Goal: Check status: Check status

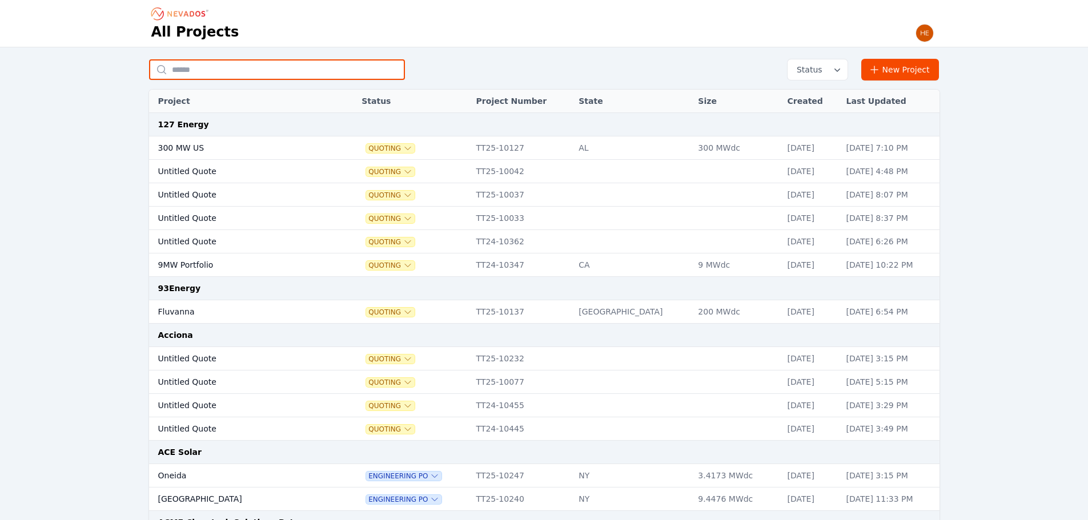
click at [226, 71] on input "text" at bounding box center [277, 69] width 256 height 21
type input "**********"
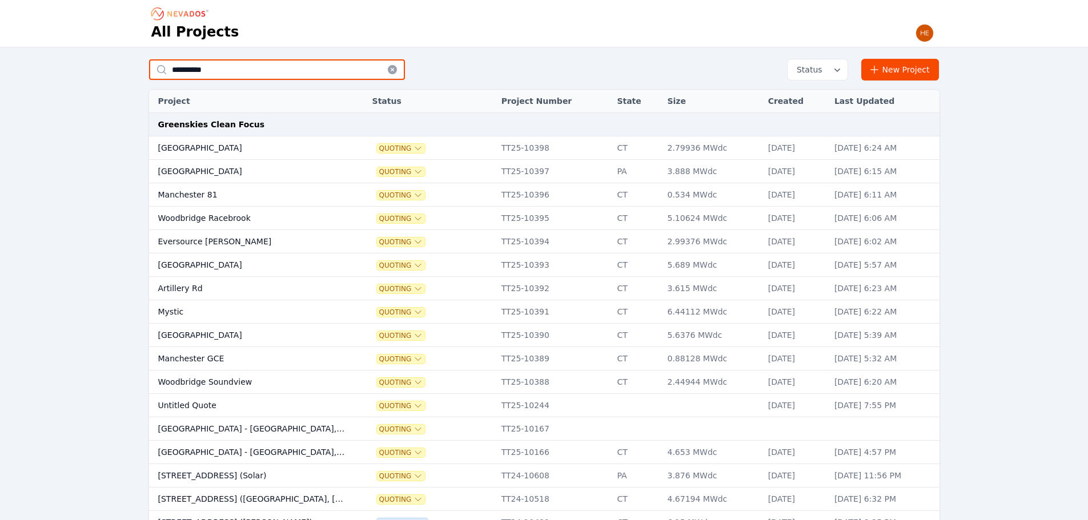
drag, startPoint x: 131, startPoint y: 60, endPoint x: 97, endPoint y: 58, distance: 34.3
click at [97, 58] on div "**********" at bounding box center [544, 385] width 1088 height 676
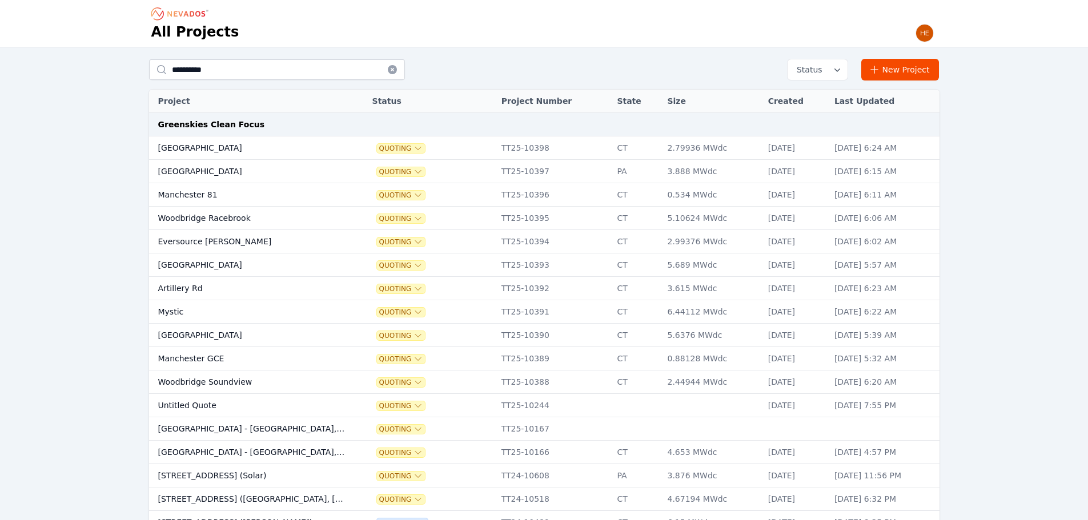
click at [222, 219] on td "Woodbridge Racebrook" at bounding box center [250, 218] width 202 height 23
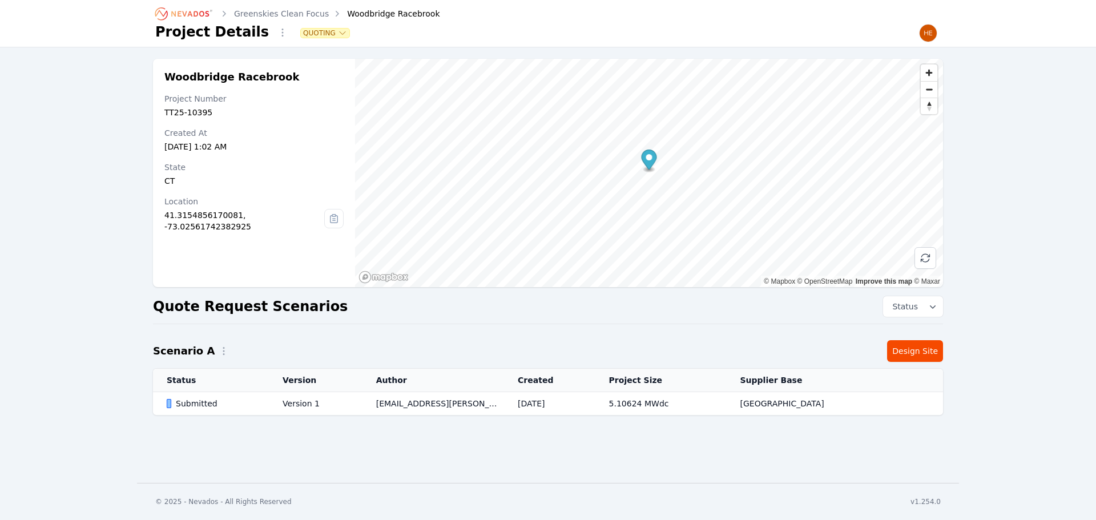
click at [198, 404] on div "Submitted" at bounding box center [215, 403] width 97 height 11
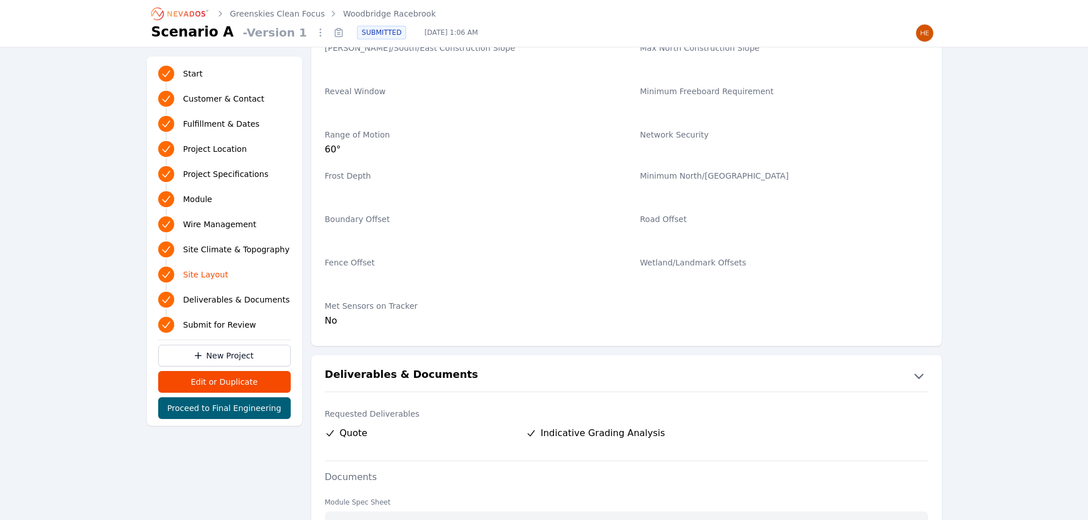
scroll to position [2398, 0]
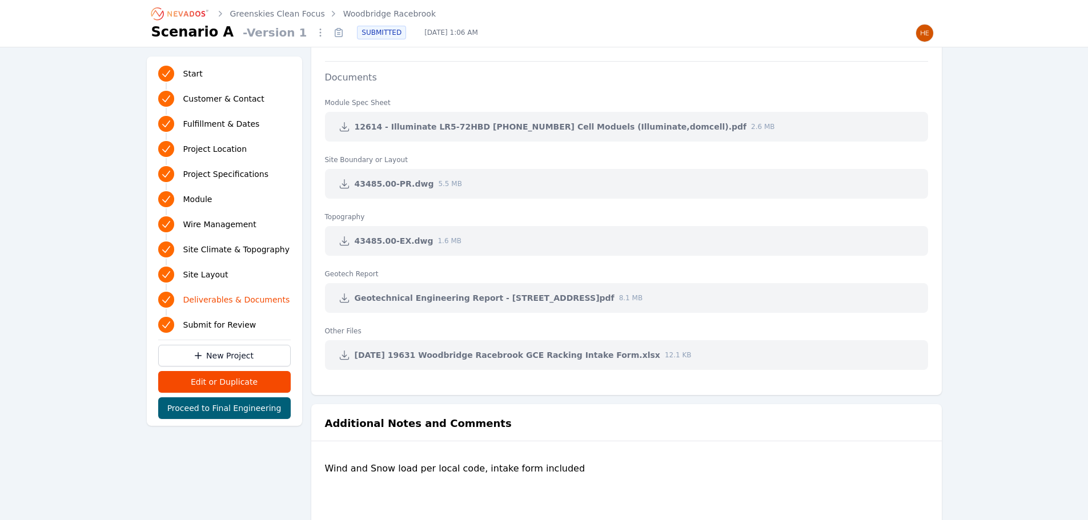
click at [271, 14] on link "Greenskies Clean Focus" at bounding box center [277, 13] width 95 height 11
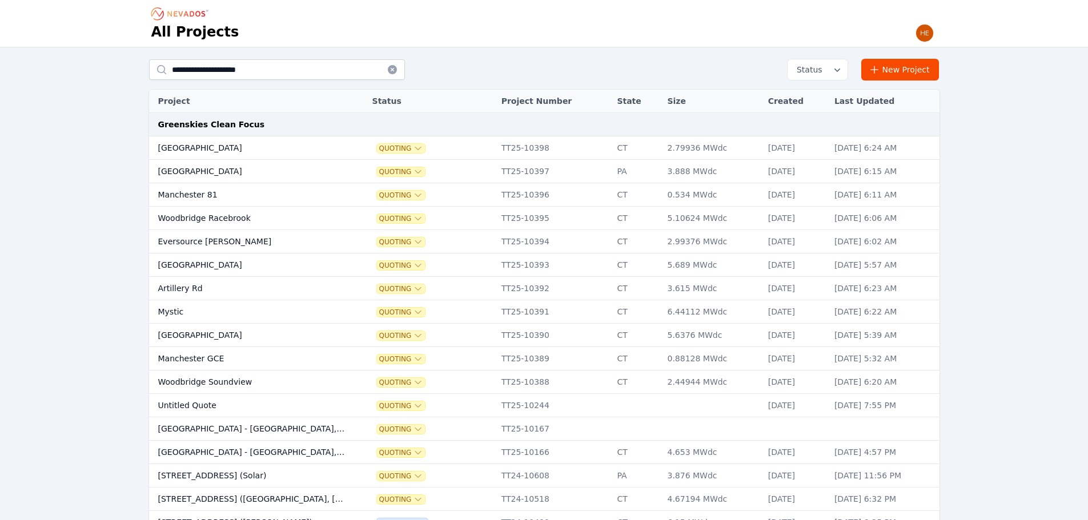
click at [160, 335] on td "[GEOGRAPHIC_DATA]" at bounding box center [250, 335] width 202 height 23
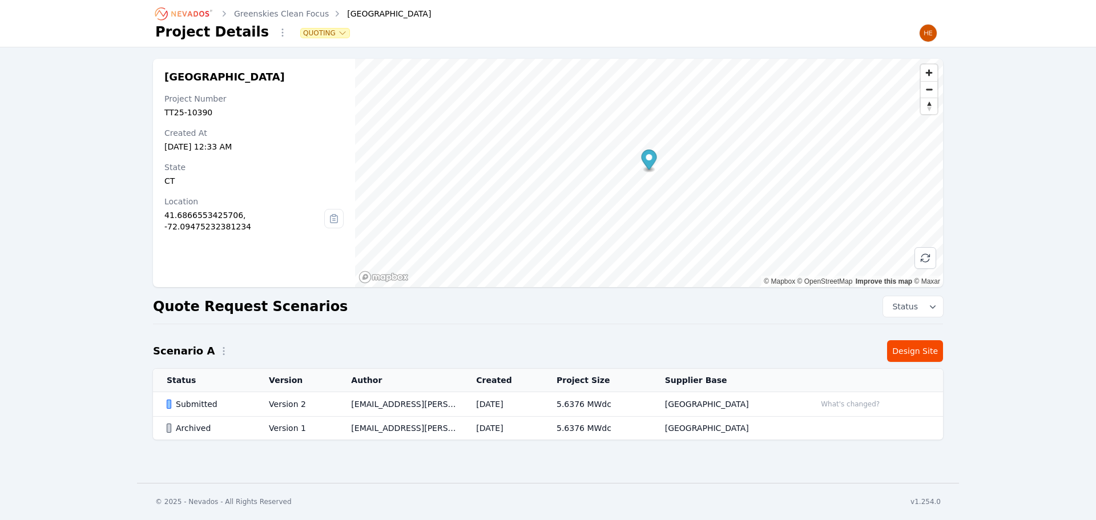
click at [198, 404] on div "Submitted" at bounding box center [208, 404] width 83 height 11
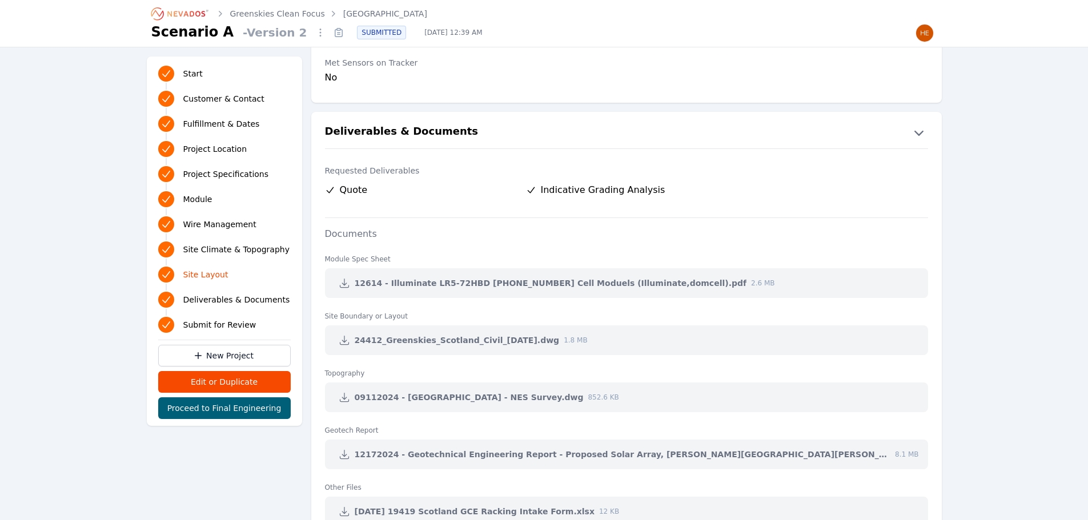
scroll to position [2341, 0]
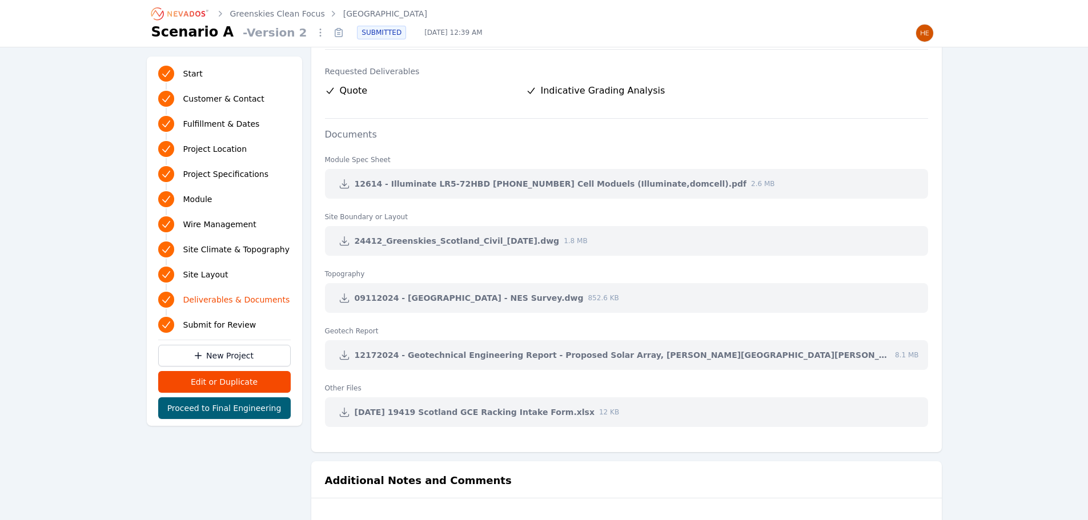
click at [284, 16] on link "Greenskies Clean Focus" at bounding box center [277, 13] width 95 height 11
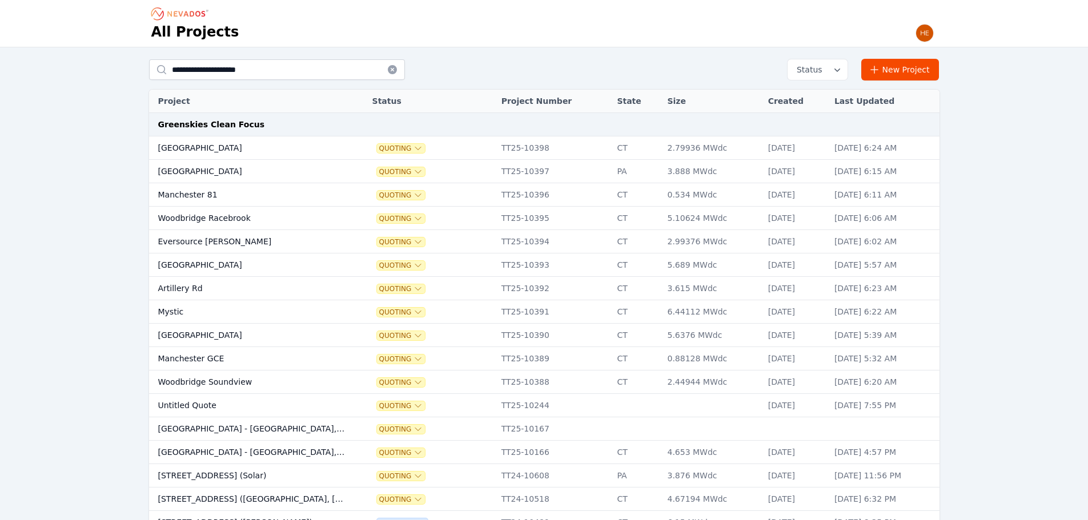
click at [168, 313] on td "Mystic" at bounding box center [250, 311] width 202 height 23
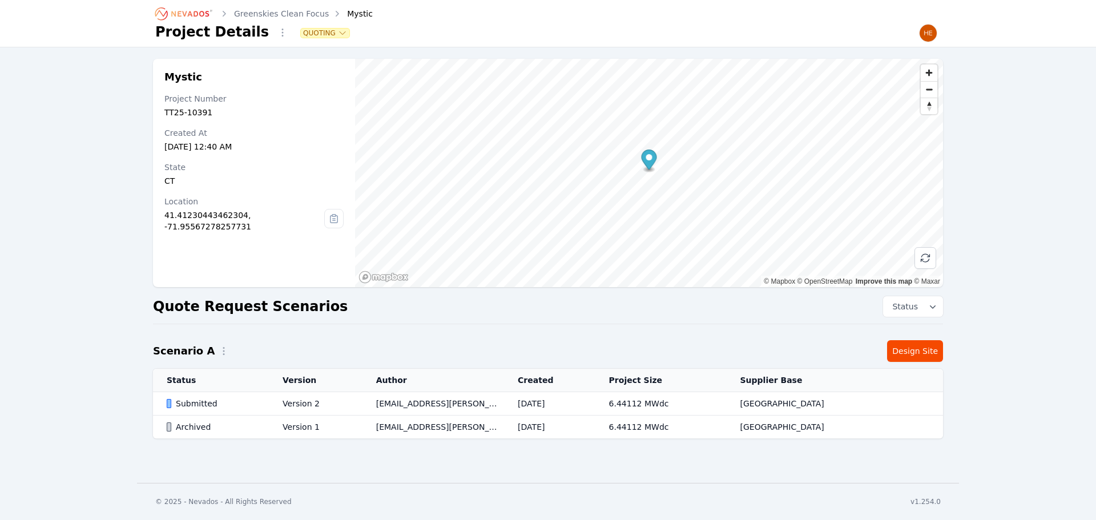
click at [188, 395] on td "Submitted" at bounding box center [211, 403] width 116 height 23
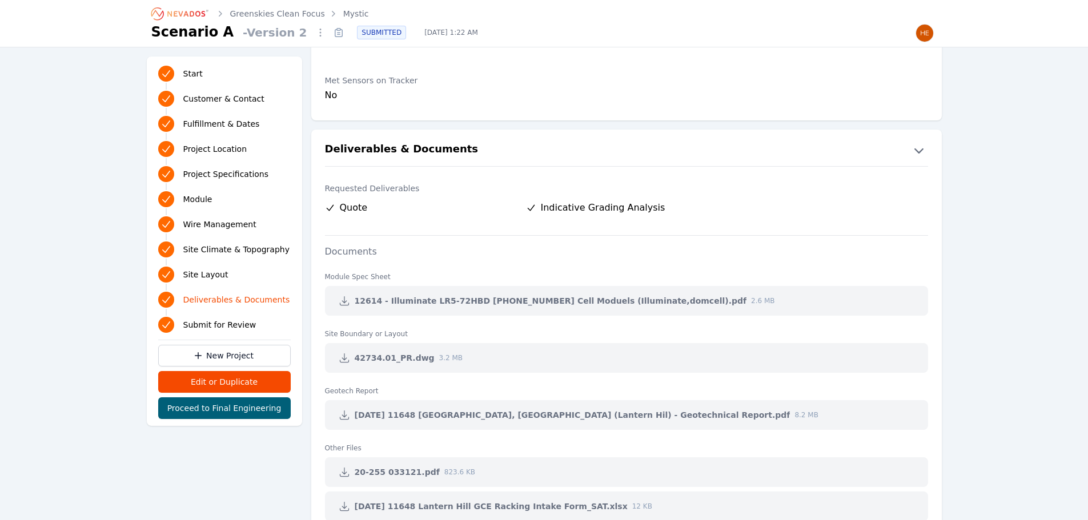
scroll to position [2341, 0]
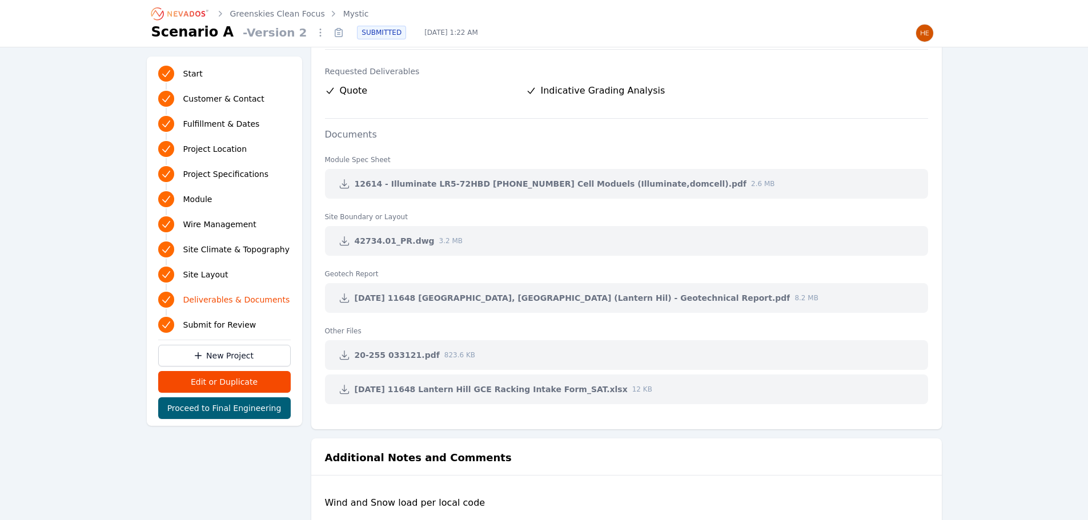
click at [187, 15] on icon "Breadcrumb" at bounding box center [186, 14] width 38 height 6
click at [271, 13] on link "Greenskies Clean Focus" at bounding box center [277, 13] width 95 height 11
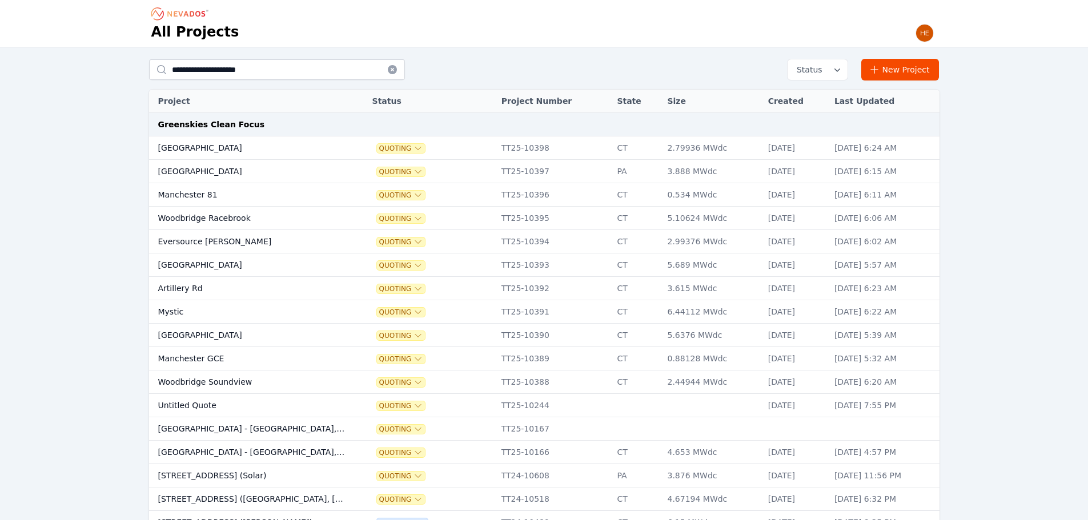
click at [187, 286] on td "Artillery Rd" at bounding box center [250, 288] width 202 height 23
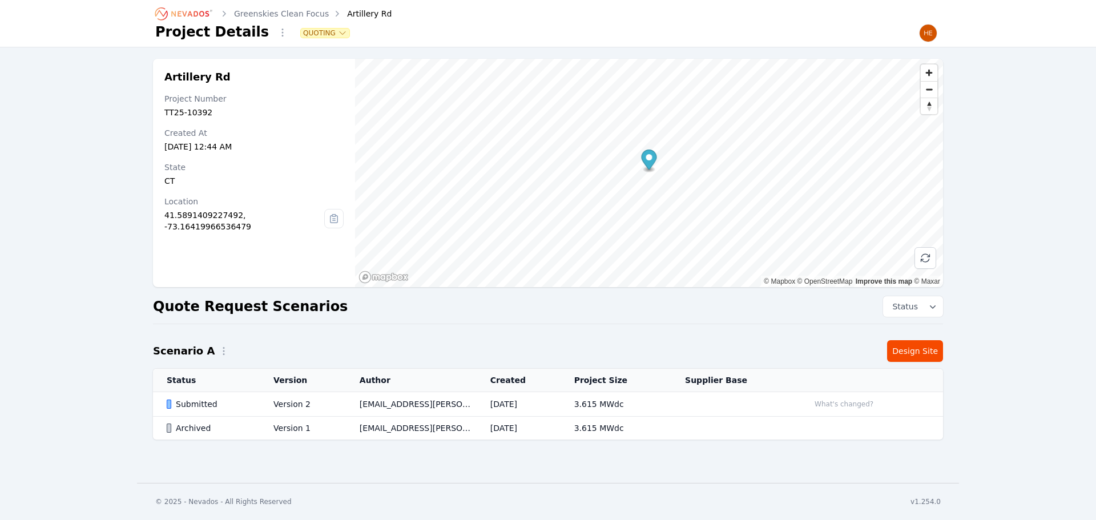
click at [201, 404] on div "Submitted" at bounding box center [210, 404] width 87 height 11
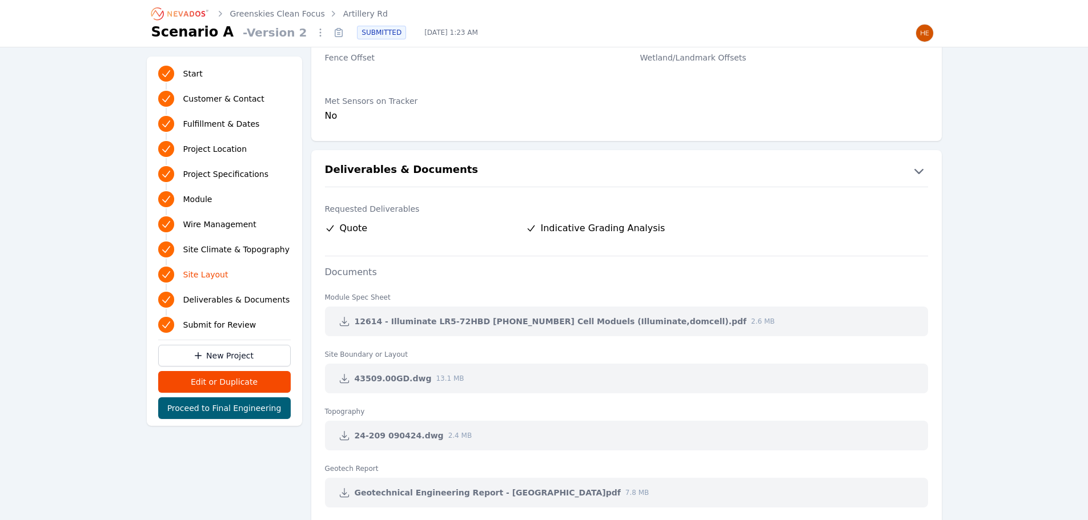
scroll to position [2284, 0]
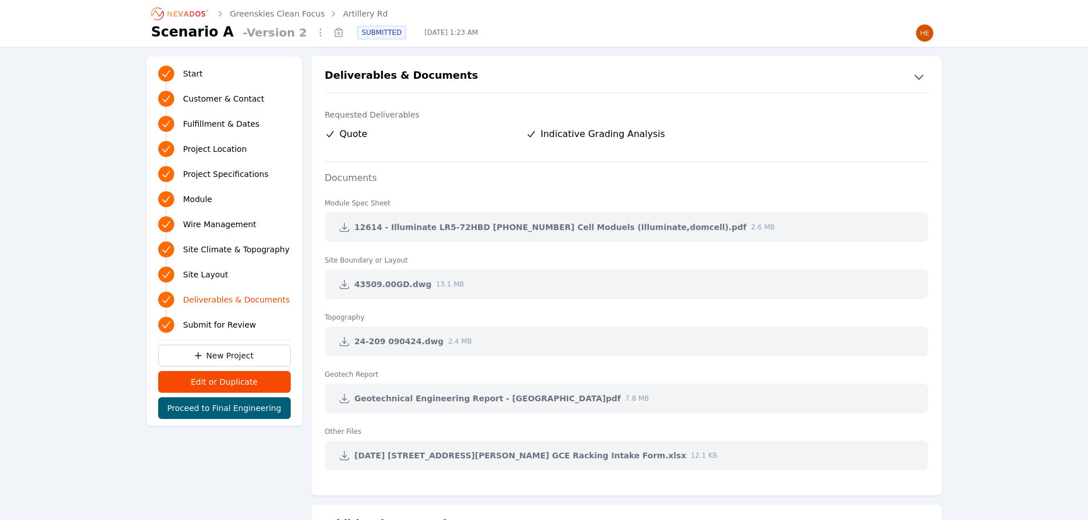
click at [344, 286] on icon at bounding box center [344, 284] width 9 height 9
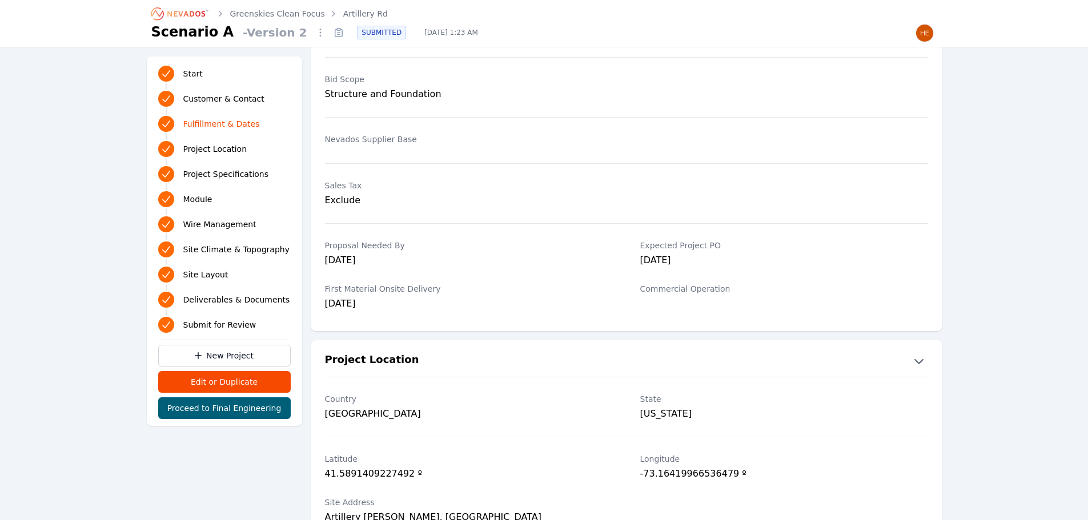
scroll to position [400, 0]
